Goal: Information Seeking & Learning: Check status

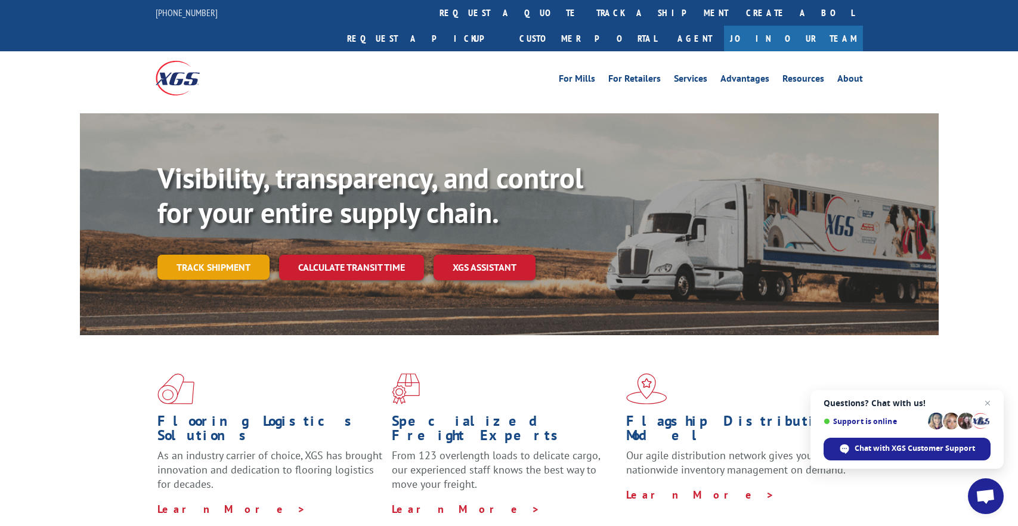
click at [235, 255] on link "Track shipment" at bounding box center [213, 267] width 112 height 25
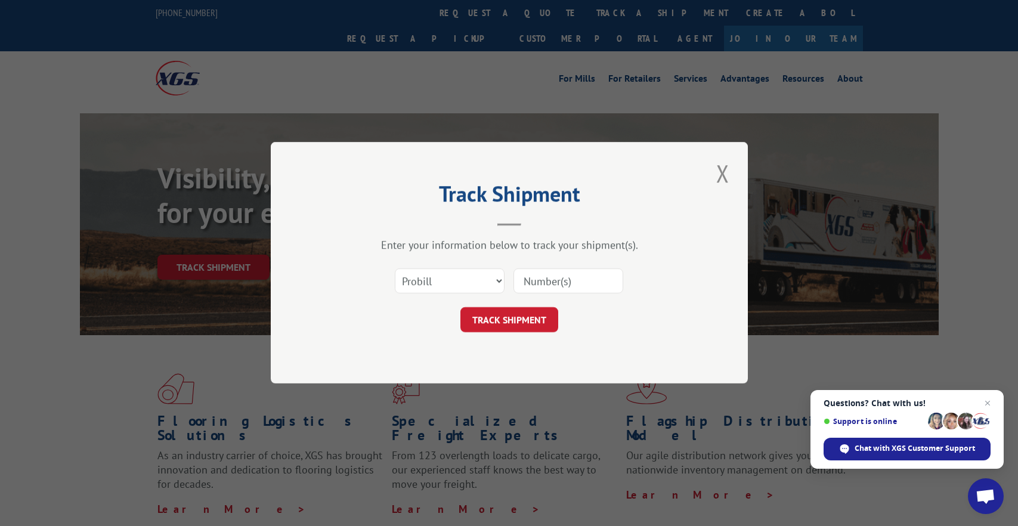
click at [558, 280] on input at bounding box center [568, 281] width 110 height 25
type input "15983746"
click at [535, 327] on button "TRACK SHIPMENT" at bounding box center [509, 320] width 98 height 25
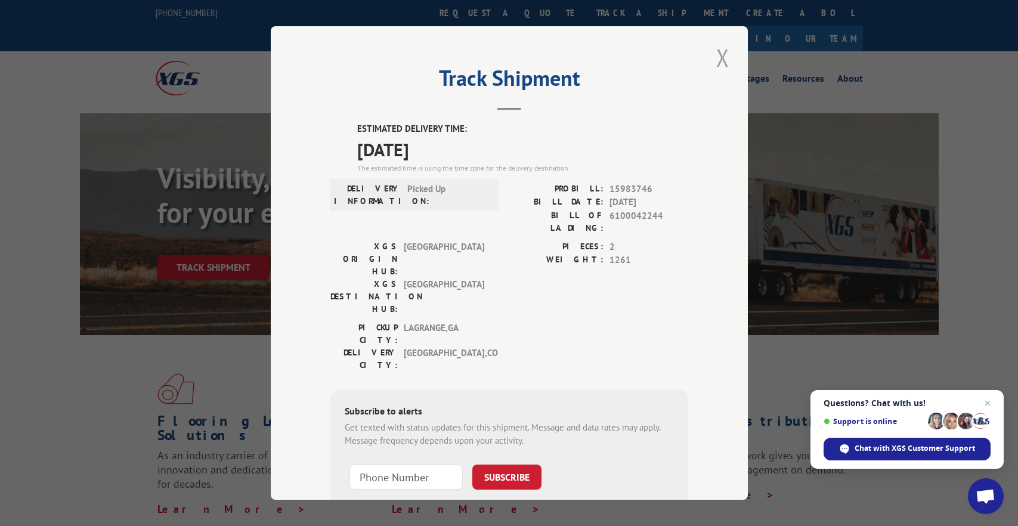
click at [717, 58] on button "Close modal" at bounding box center [722, 57] width 20 height 33
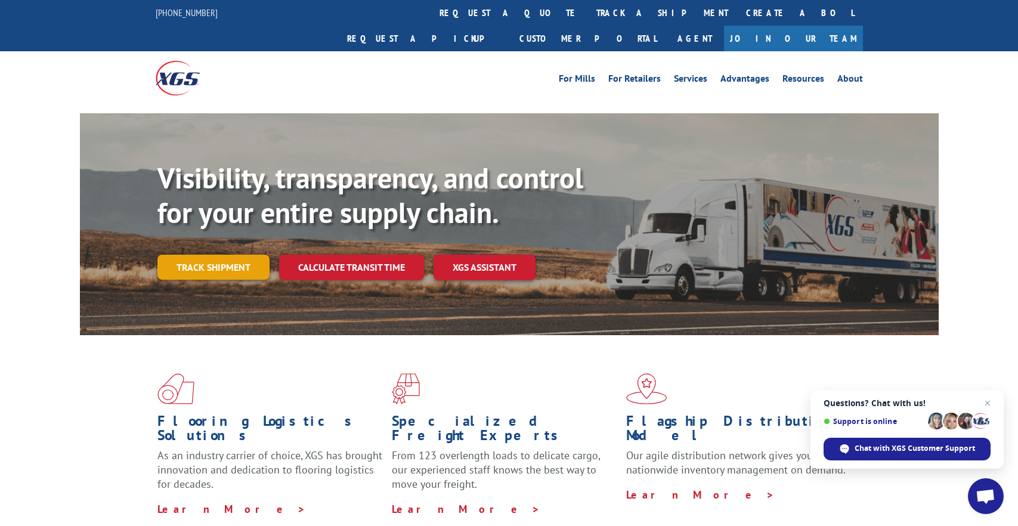
click at [213, 255] on link "Track shipment" at bounding box center [213, 267] width 112 height 25
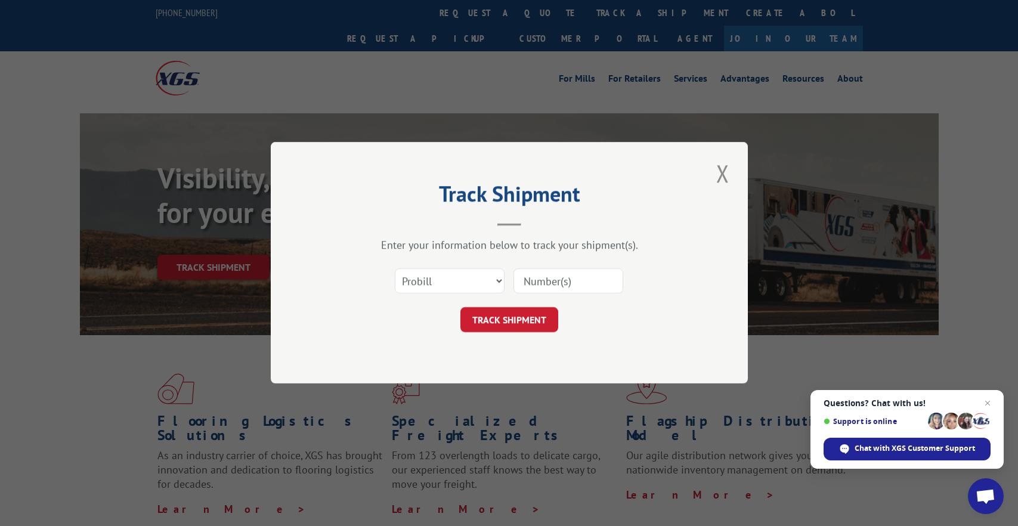
click at [553, 280] on input at bounding box center [568, 281] width 110 height 25
type input "15983735"
click at [526, 320] on button "TRACK SHIPMENT" at bounding box center [509, 320] width 98 height 25
